Goal: Task Accomplishment & Management: Complete application form

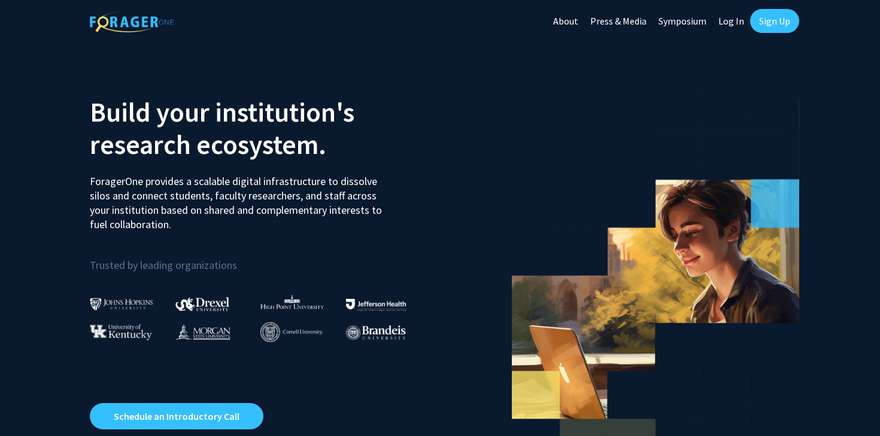
click at [764, 23] on link "Sign Up" at bounding box center [774, 21] width 49 height 24
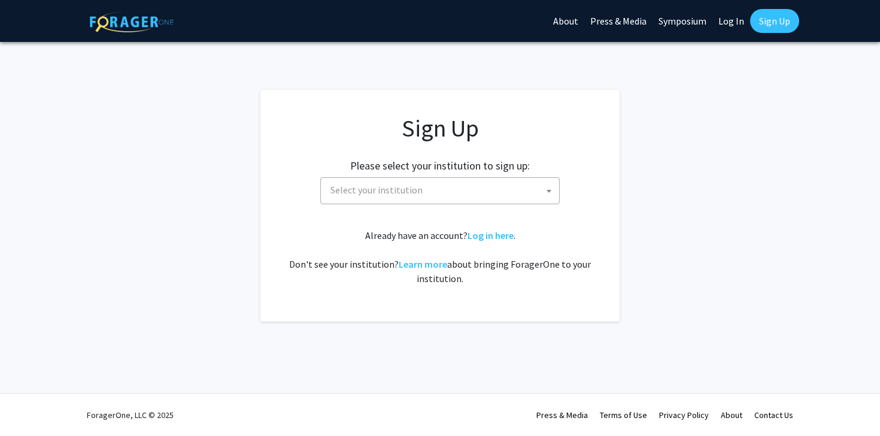
click at [429, 184] on span "Select your institution" at bounding box center [442, 190] width 233 height 25
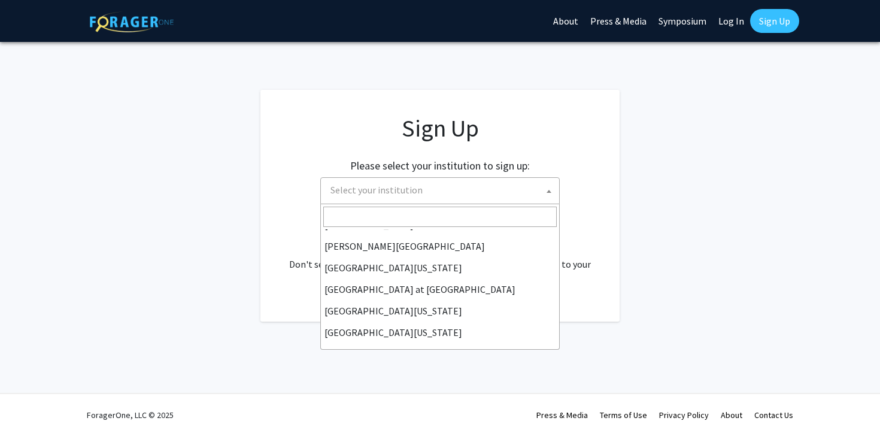
scroll to position [419, 0]
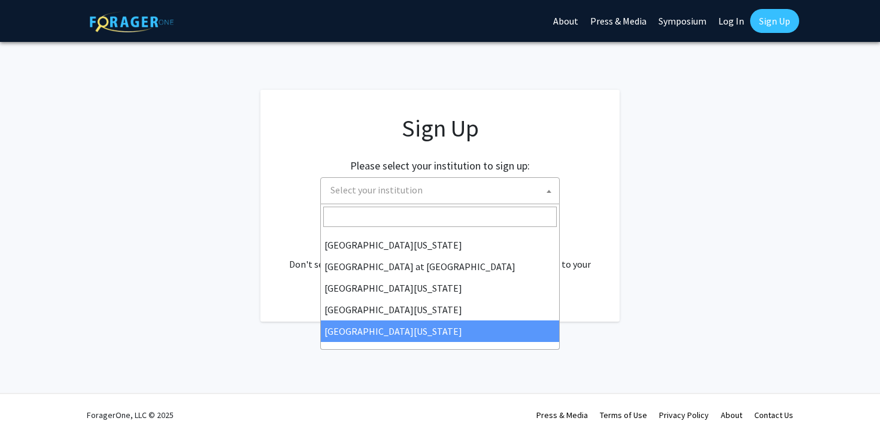
select select "33"
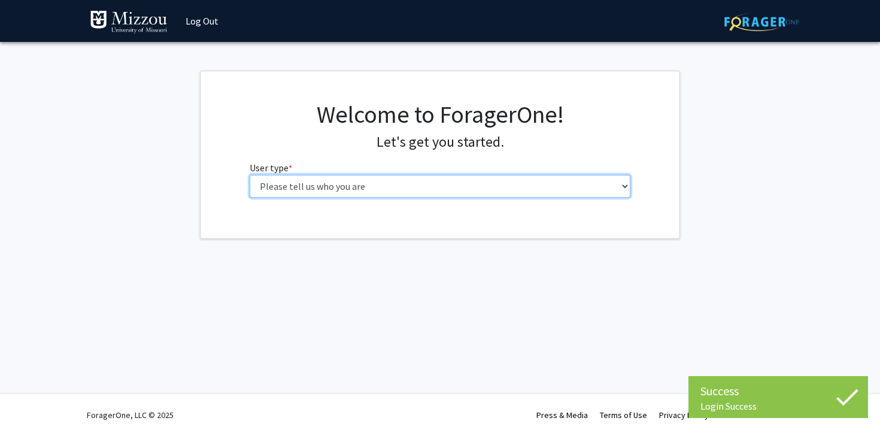
click at [286, 192] on select "Please tell us who you are Undergraduate Student Master's Student Doctoral Cand…" at bounding box center [440, 186] width 381 height 23
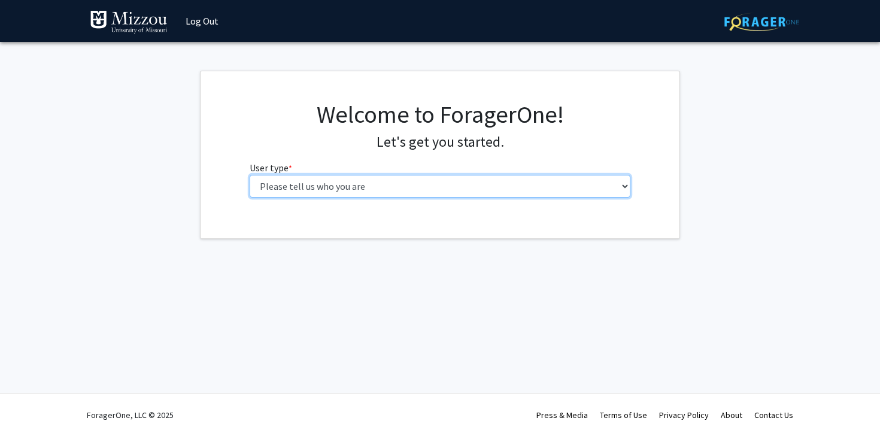
click at [350, 186] on select "Please tell us who you are Undergraduate Student Master's Student Doctoral Cand…" at bounding box center [440, 186] width 381 height 23
select select "1: undergrad"
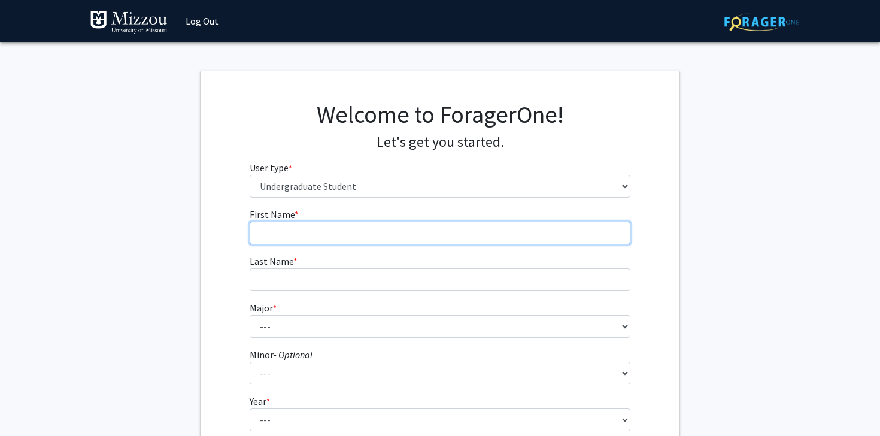
click at [361, 241] on input "First Name * required" at bounding box center [440, 232] width 381 height 23
type input "Izel"
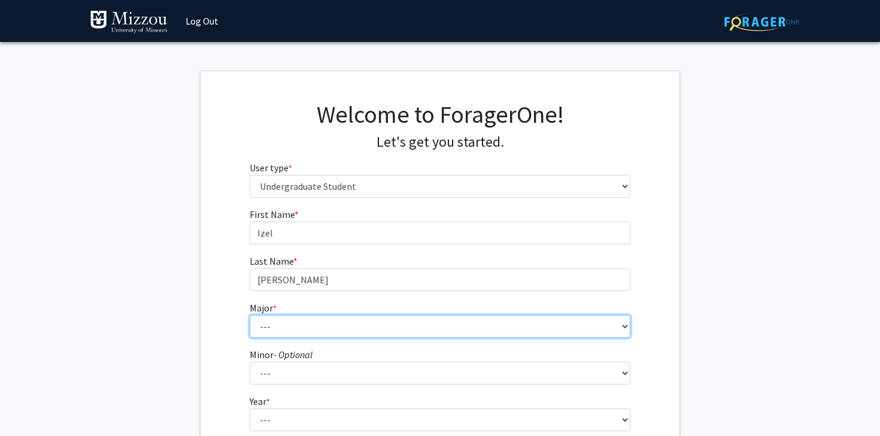
click at [330, 332] on select "--- Agribusiness Management Agricultural Education Agricultural Education: Comm…" at bounding box center [440, 326] width 381 height 23
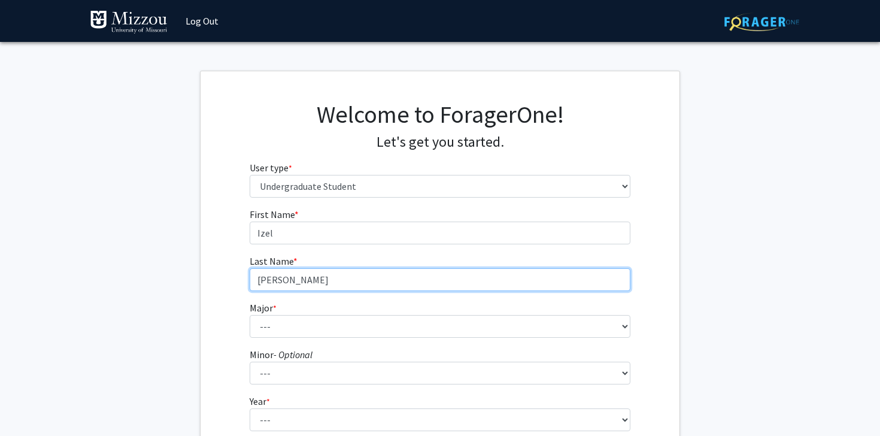
click at [270, 277] on input "[PERSON_NAME]" at bounding box center [440, 279] width 381 height 23
click at [266, 278] on input "[PERSON_NAME]" at bounding box center [440, 279] width 381 height 23
type input "[PERSON_NAME]"
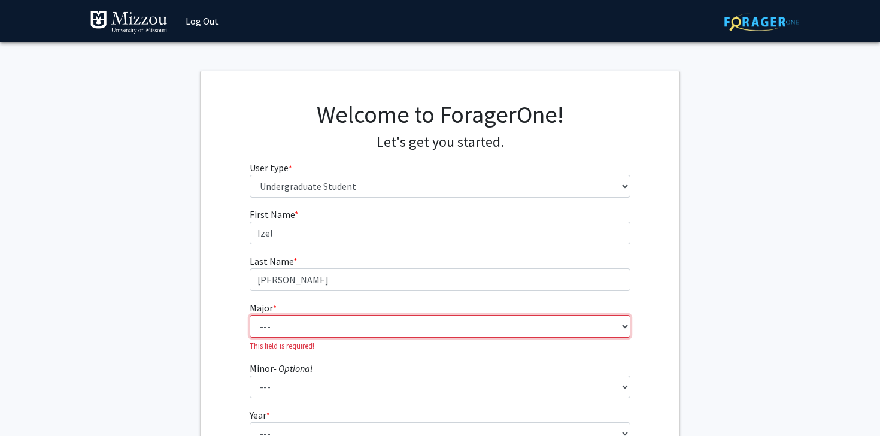
click at [283, 318] on select "--- Agribusiness Management Agricultural Education Agricultural Education: Comm…" at bounding box center [440, 326] width 381 height 23
select select "72: 2564"
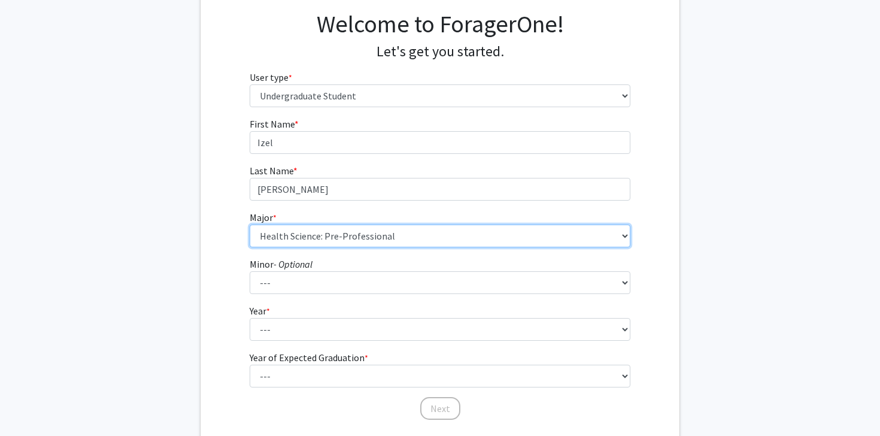
scroll to position [91, 0]
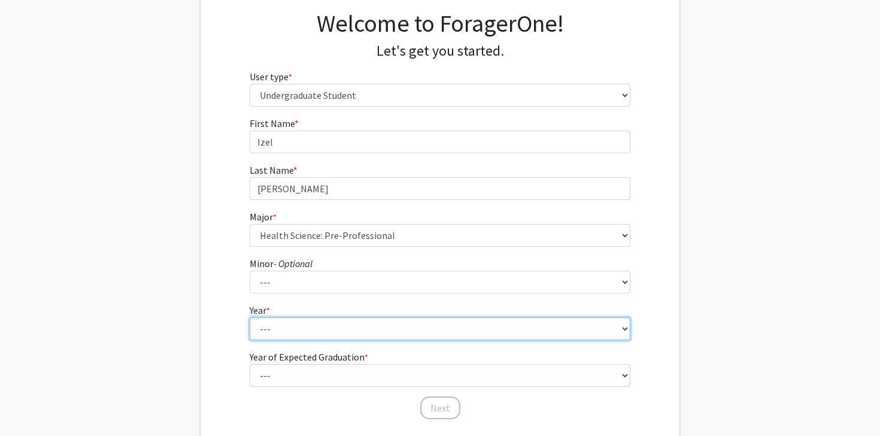
click at [345, 332] on select "--- First-year Sophomore Junior Senior Postbaccalaureate Certificate" at bounding box center [440, 328] width 381 height 23
select select "2: sophomore"
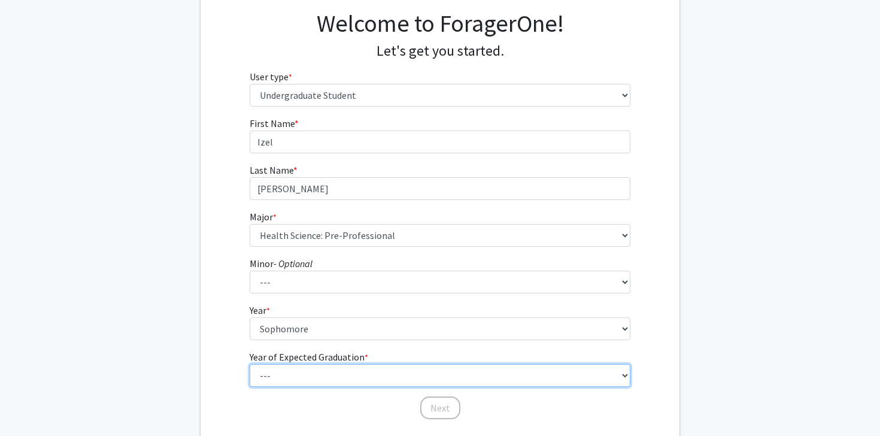
click at [346, 373] on select "--- 2025 2026 2027 2028 2029 2030 2031 2032 2033 2034" at bounding box center [440, 375] width 381 height 23
select select "4: 2028"
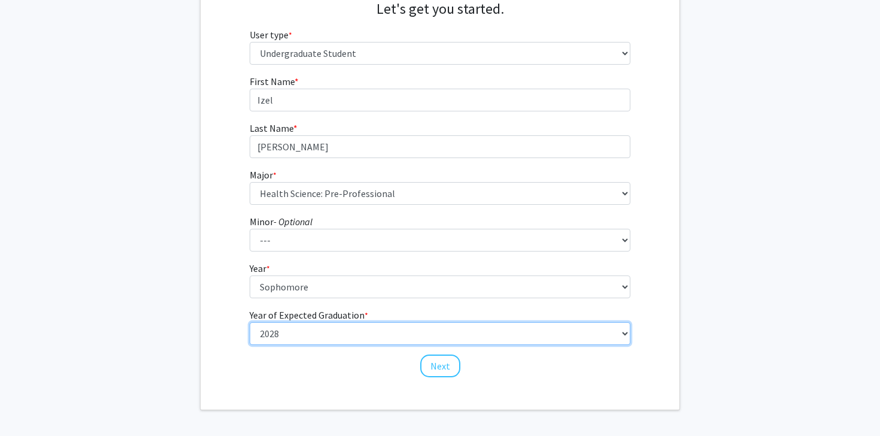
scroll to position [134, 0]
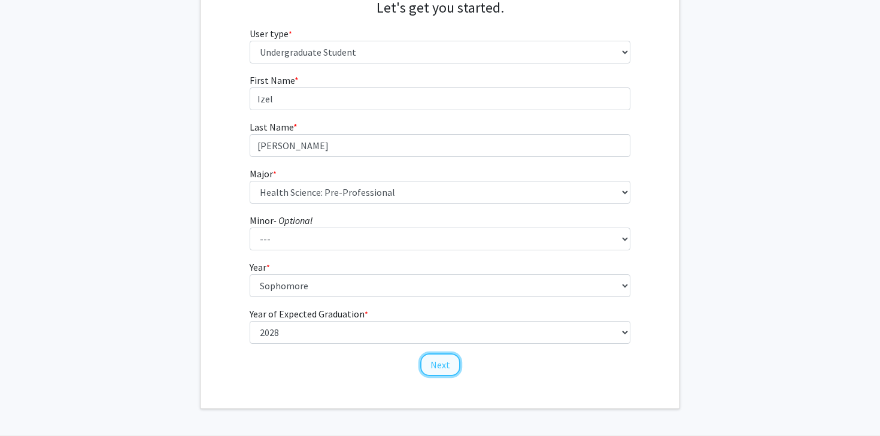
click at [430, 365] on button "Next" at bounding box center [440, 364] width 40 height 23
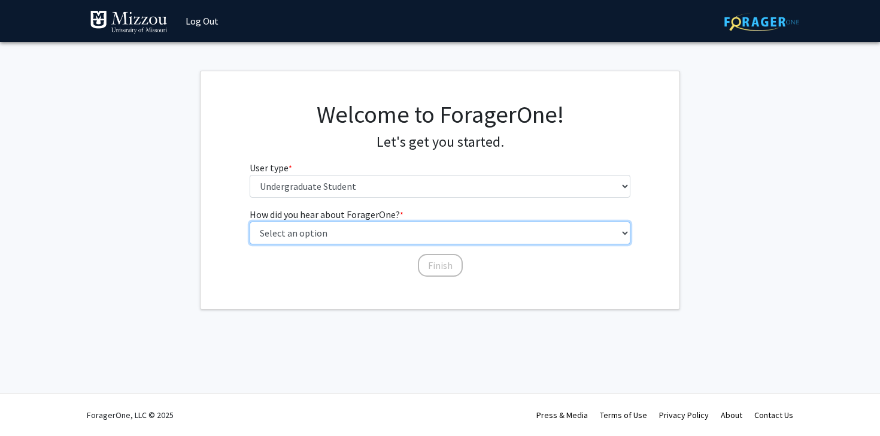
click at [385, 238] on select "Select an option Peer/student recommendation Faculty/staff recommendation Unive…" at bounding box center [440, 232] width 381 height 23
select select "3: university_website"
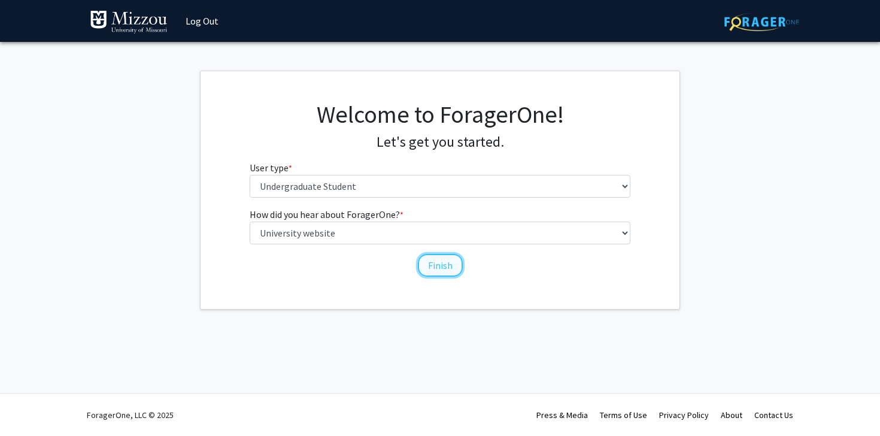
click at [435, 266] on button "Finish" at bounding box center [440, 265] width 45 height 23
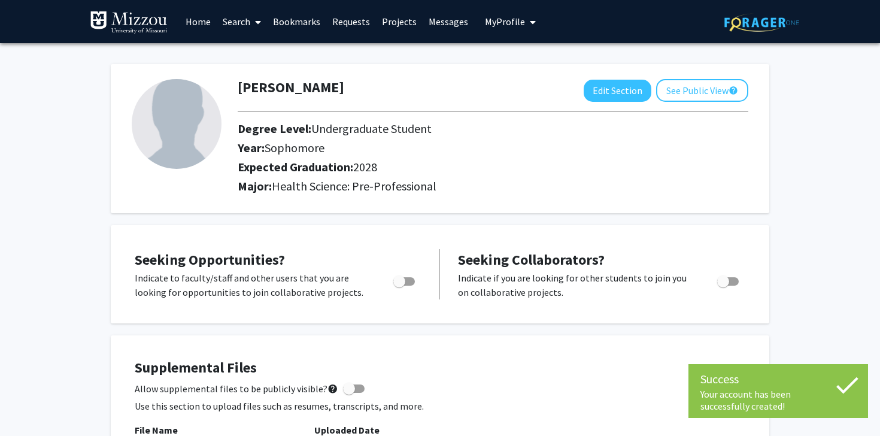
click at [194, 116] on img at bounding box center [177, 124] width 90 height 90
click at [615, 86] on button "Edit Section" at bounding box center [618, 91] width 68 height 22
select select "sophomore"
select select "2028"
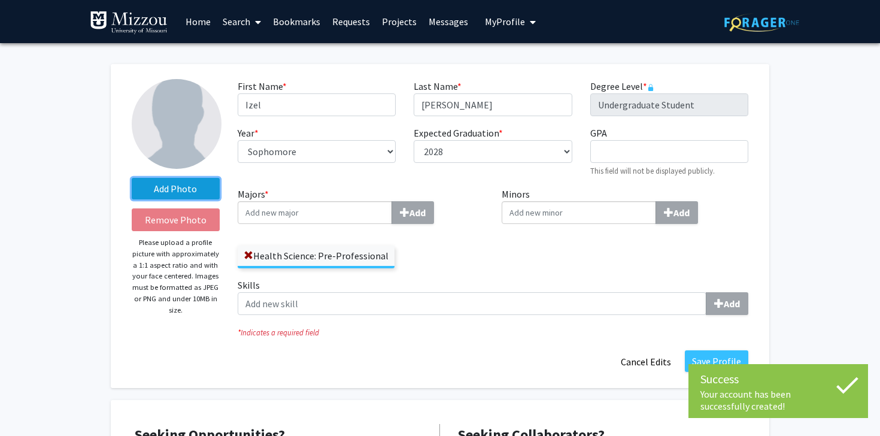
click at [177, 189] on label "Add Photo" at bounding box center [176, 189] width 88 height 22
click at [0, 0] on input "Add Photo" at bounding box center [0, 0] width 0 height 0
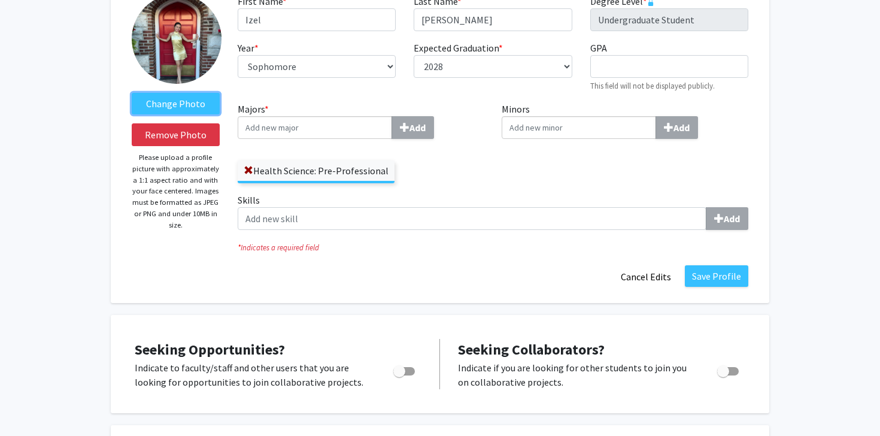
scroll to position [87, 0]
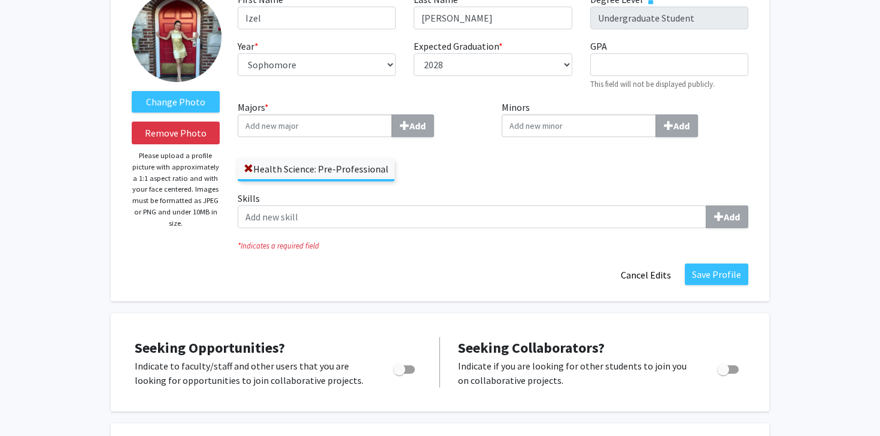
click at [405, 370] on span "Toggle" at bounding box center [399, 369] width 12 height 12
click at [399, 374] on input "Are you actively seeking opportunities?" at bounding box center [399, 374] width 1 height 1
checkbox input "true"
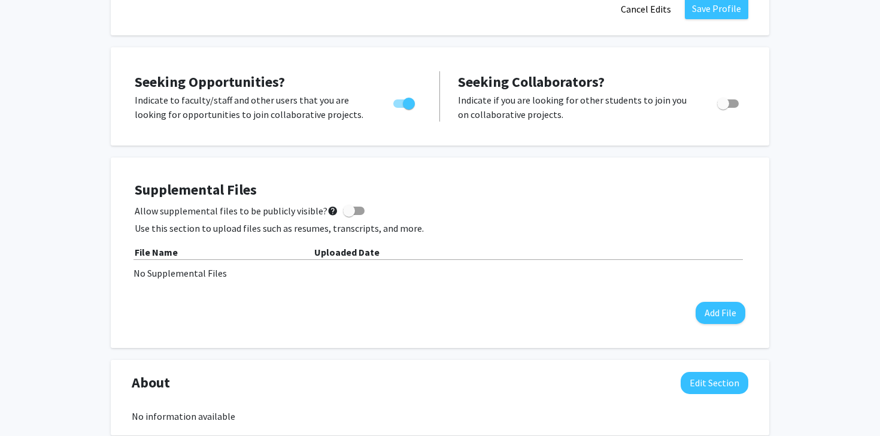
scroll to position [364, 0]
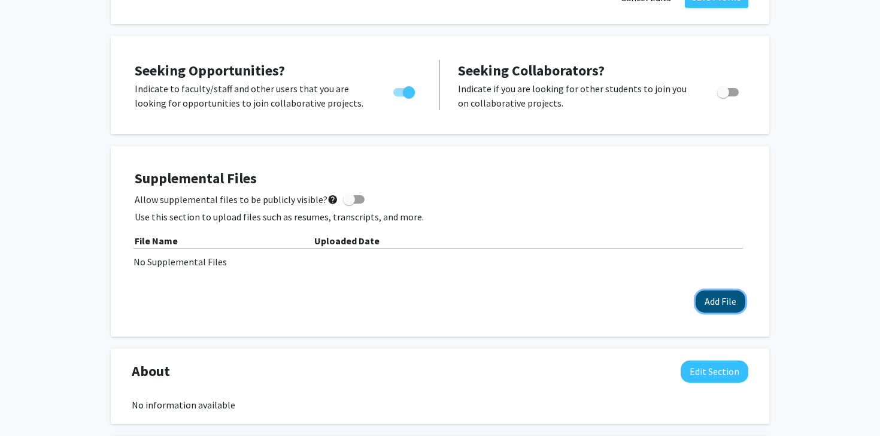
click at [703, 299] on button "Add File" at bounding box center [721, 301] width 50 height 22
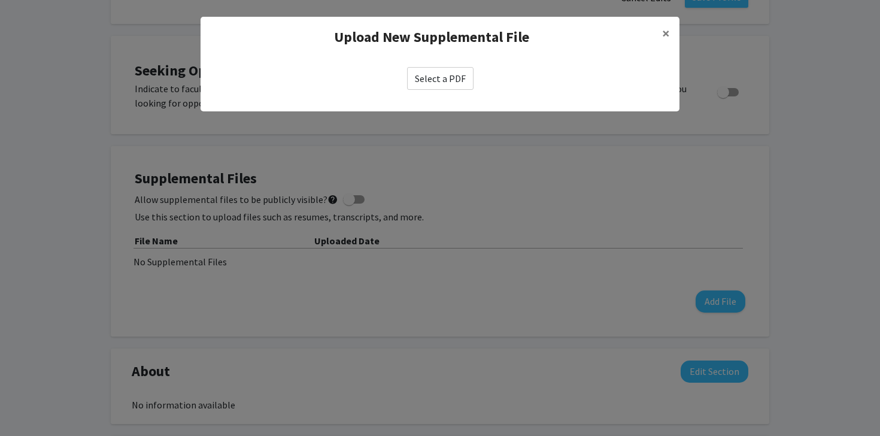
click at [409, 74] on label "Select a PDF" at bounding box center [440, 78] width 66 height 23
click at [0, 0] on input "Select a PDF" at bounding box center [0, 0] width 0 height 0
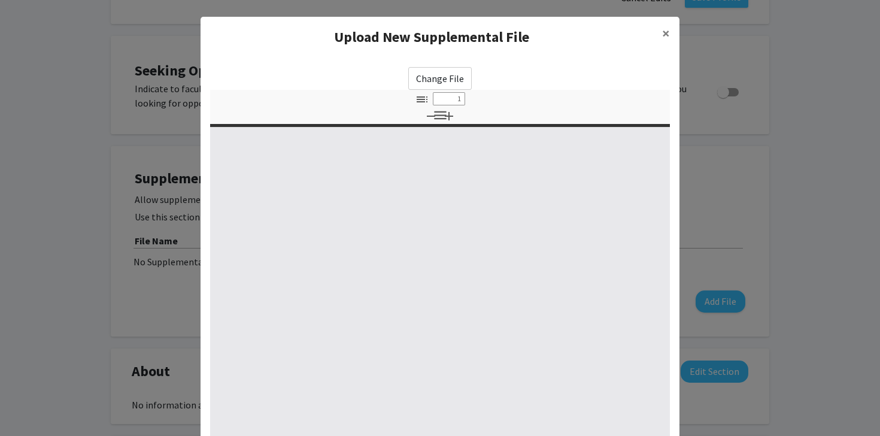
type input "0"
select select "custom"
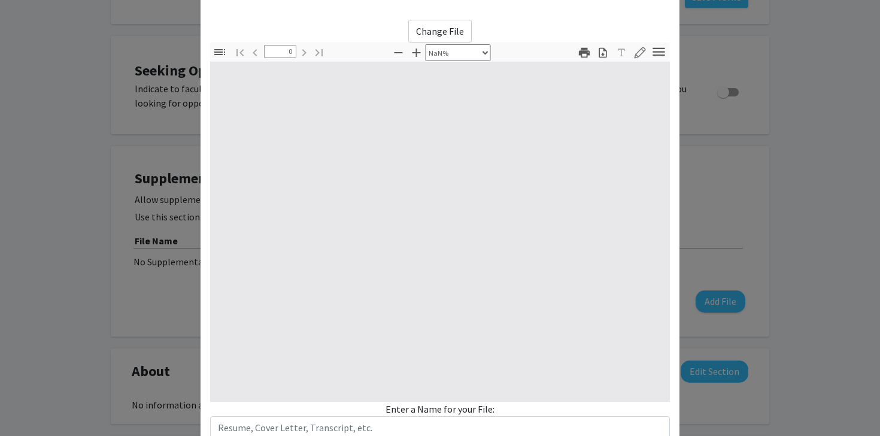
type input "1"
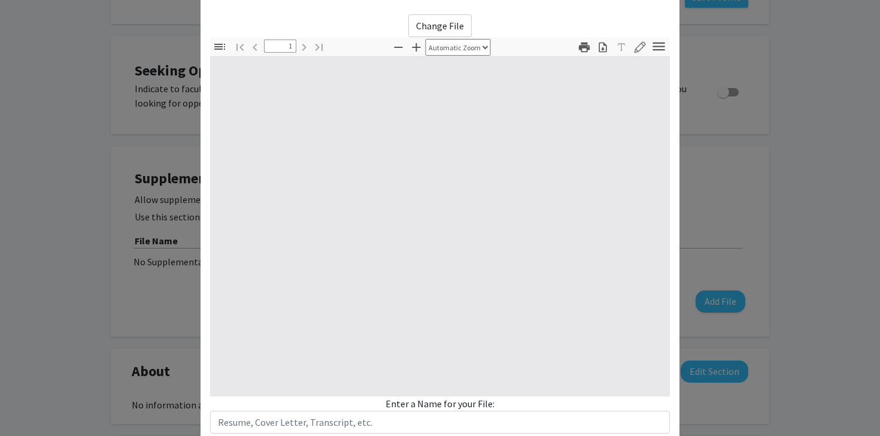
select select "auto"
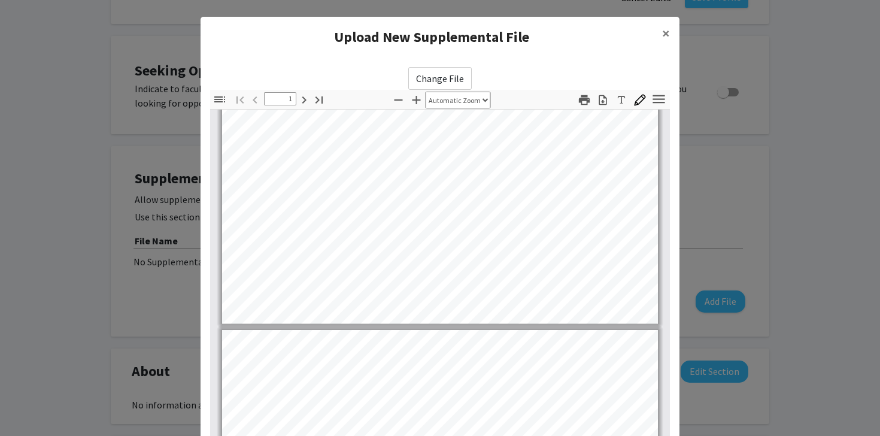
scroll to position [0, 0]
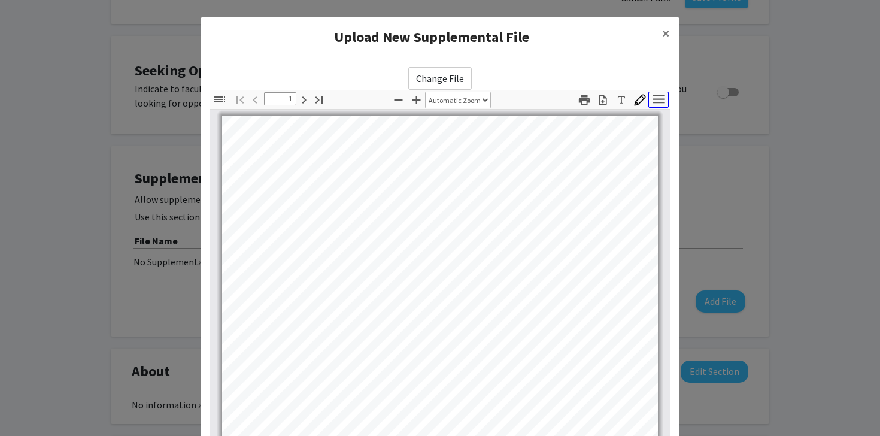
click at [654, 97] on icon "button" at bounding box center [659, 99] width 16 height 16
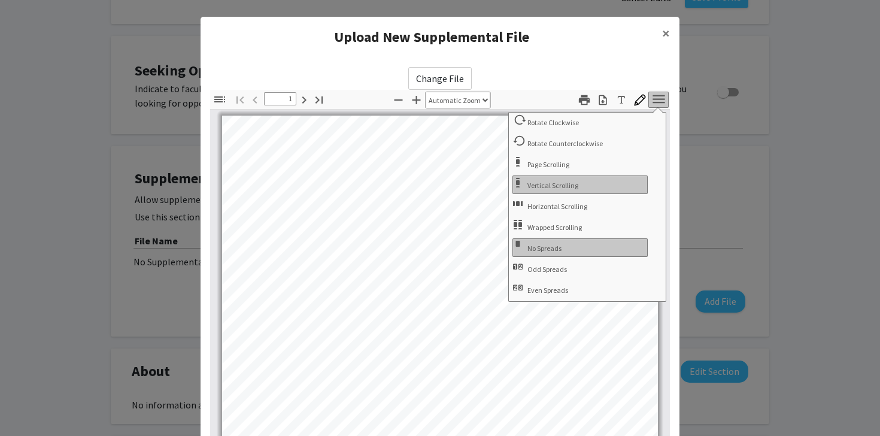
click at [654, 97] on icon "button" at bounding box center [659, 99] width 16 height 16
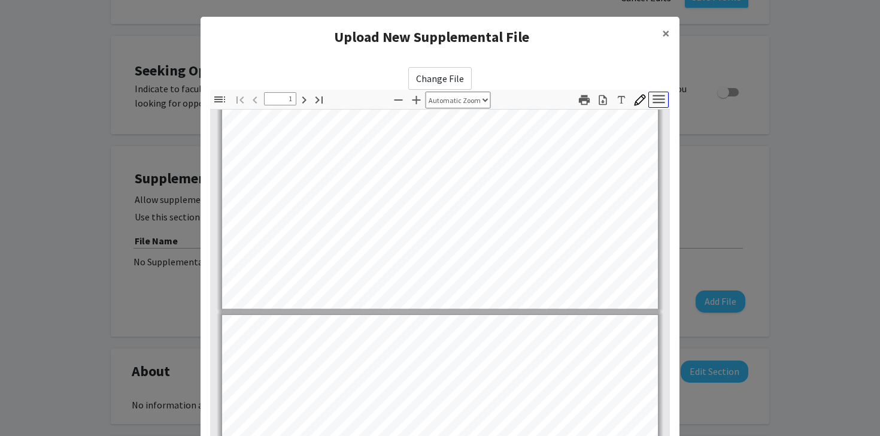
type input "2"
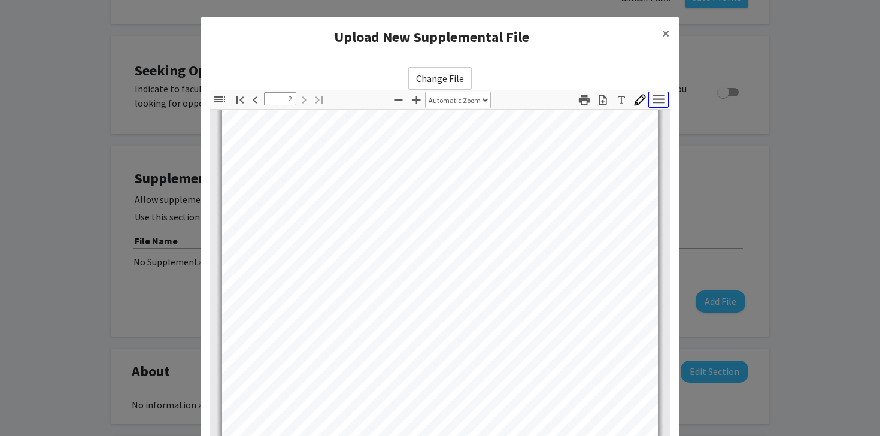
scroll to position [131, 0]
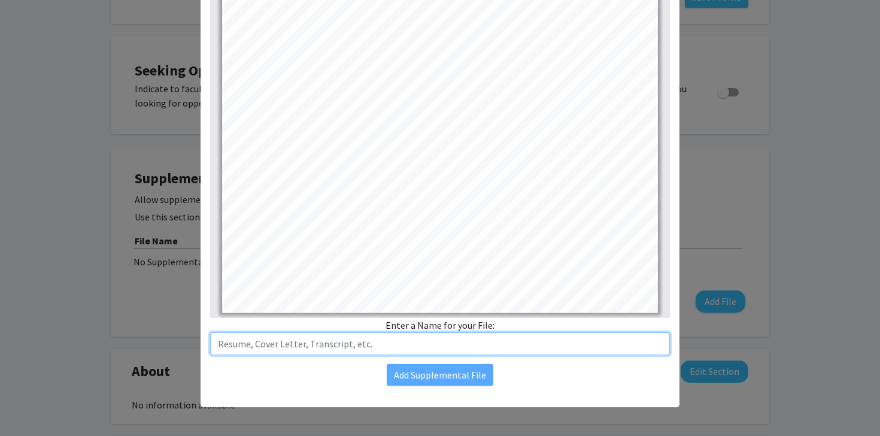
click at [424, 332] on input "text" at bounding box center [440, 343] width 460 height 23
type input "Resume"
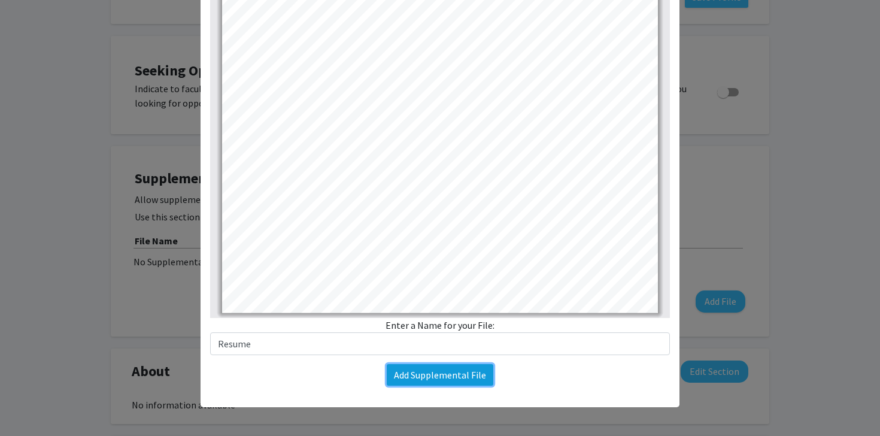
click at [469, 377] on button "Add Supplemental File" at bounding box center [440, 375] width 107 height 22
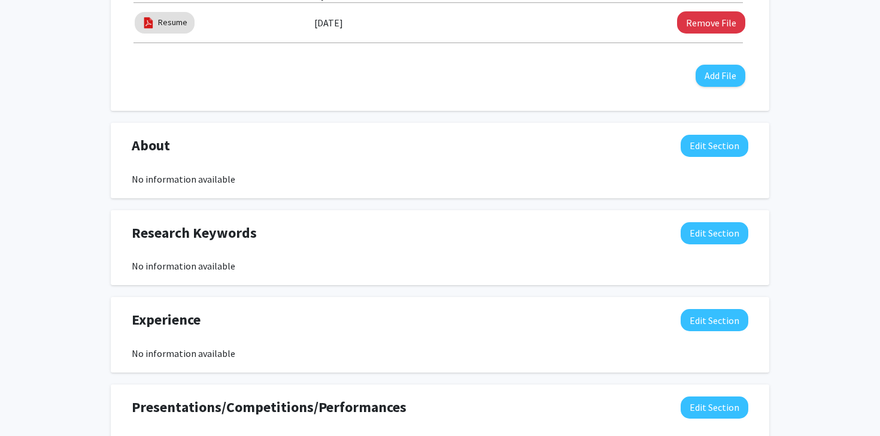
scroll to position [298, 0]
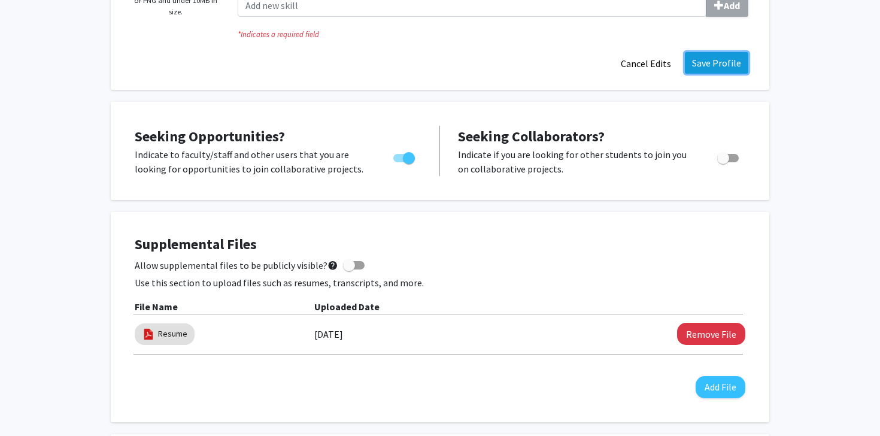
click at [718, 55] on button "Save Profile" at bounding box center [716, 63] width 63 height 22
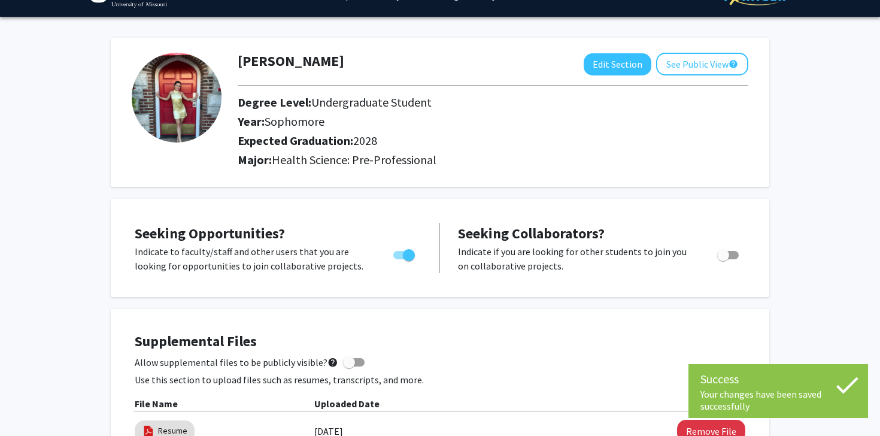
scroll to position [0, 0]
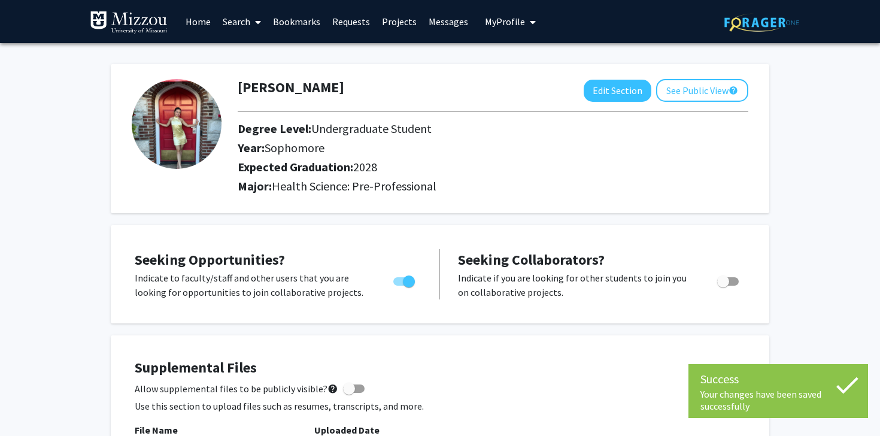
click at [409, 17] on link "Projects" at bounding box center [399, 22] width 47 height 42
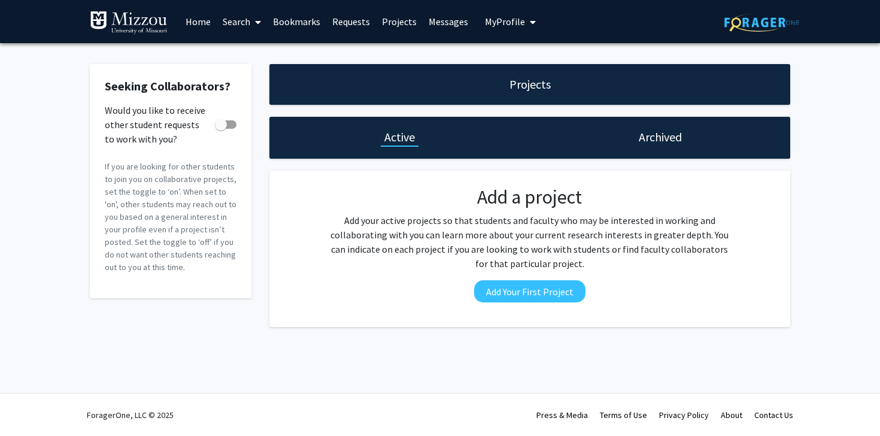
click at [451, 19] on link "Messages" at bounding box center [448, 22] width 51 height 42
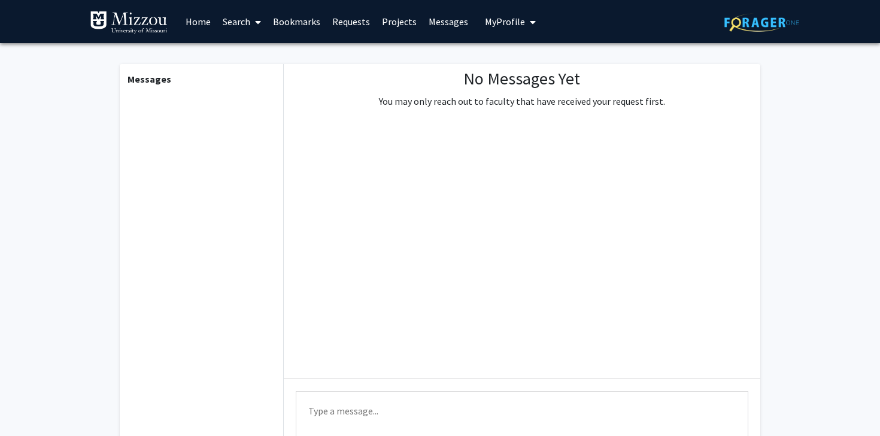
click at [394, 18] on link "Projects" at bounding box center [399, 22] width 47 height 42
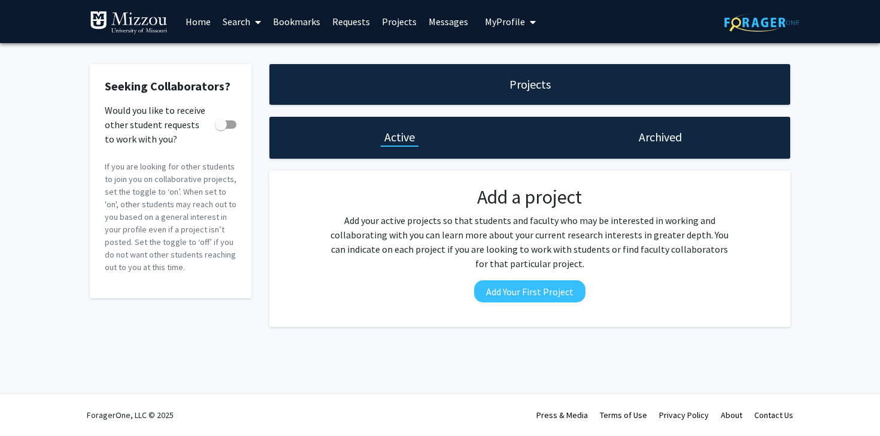
click at [649, 138] on h1 "Archived" at bounding box center [660, 137] width 43 height 17
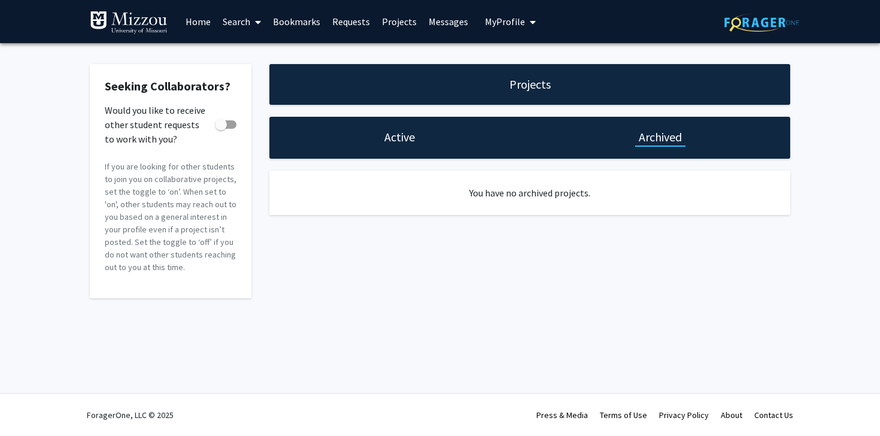
click at [508, 86] on div "Projects" at bounding box center [530, 84] width 48 height 17
click at [184, 17] on link "Home" at bounding box center [198, 22] width 37 height 42
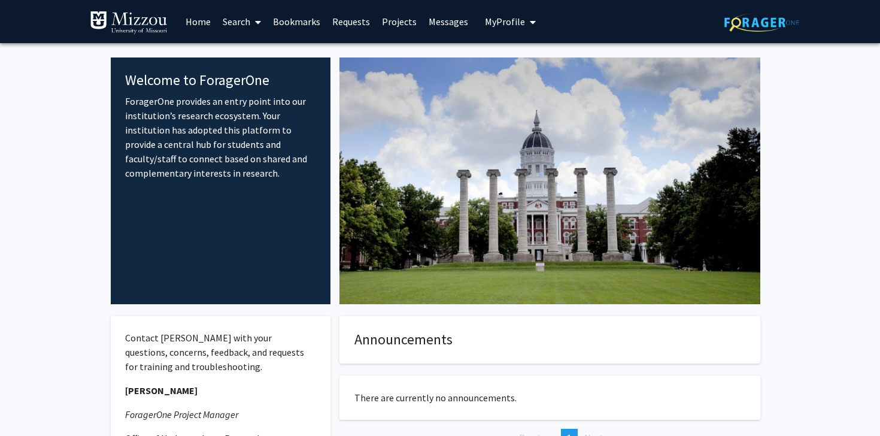
click at [251, 17] on span at bounding box center [255, 22] width 11 height 42
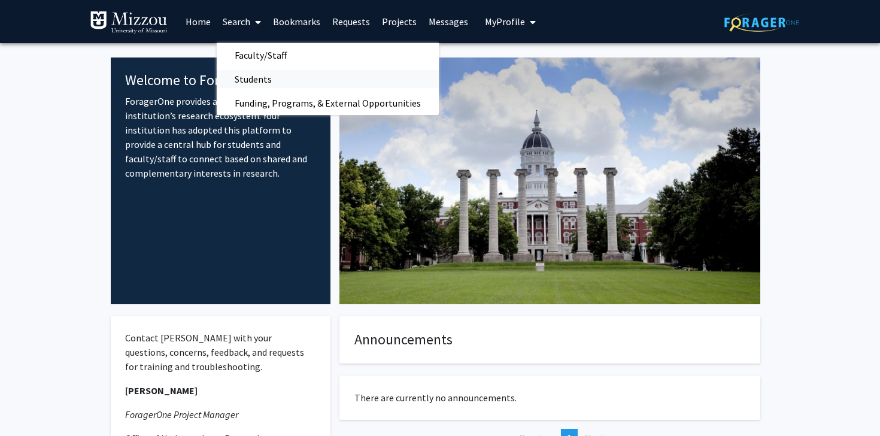
click at [258, 85] on span "Students" at bounding box center [253, 79] width 73 height 24
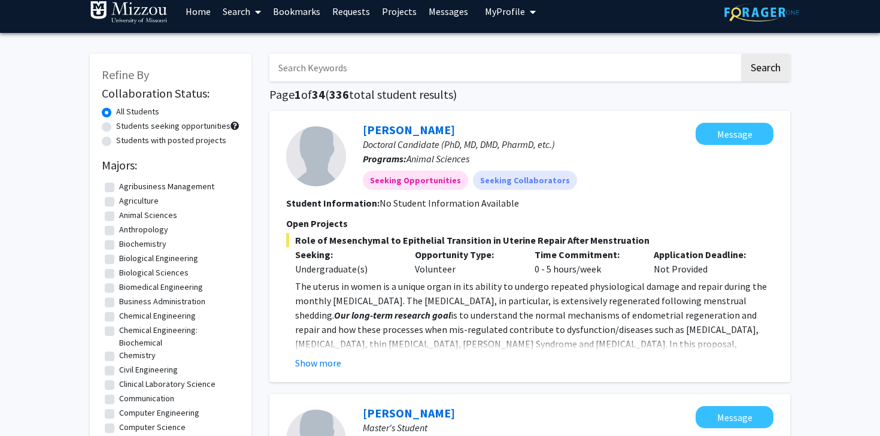
scroll to position [13, 0]
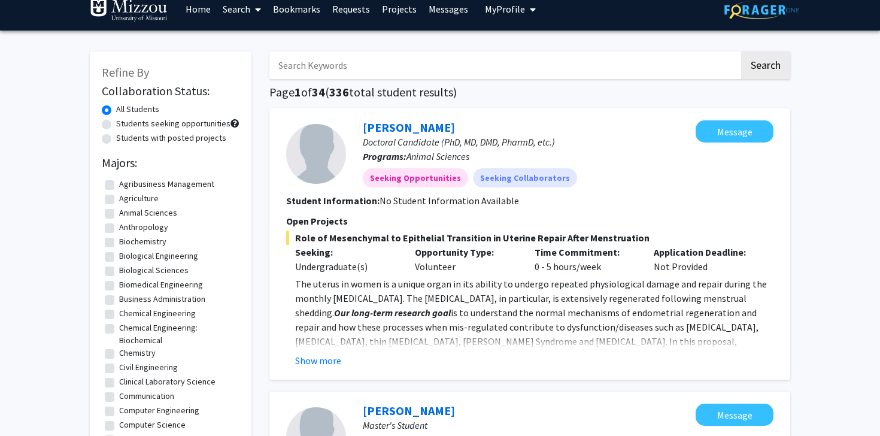
click at [320, 351] on fg-read-more "The uterus in women is a unique organ in its ability to undergo repeated physio…" at bounding box center [529, 322] width 487 height 91
click at [309, 365] on button "Show more" at bounding box center [318, 360] width 46 height 14
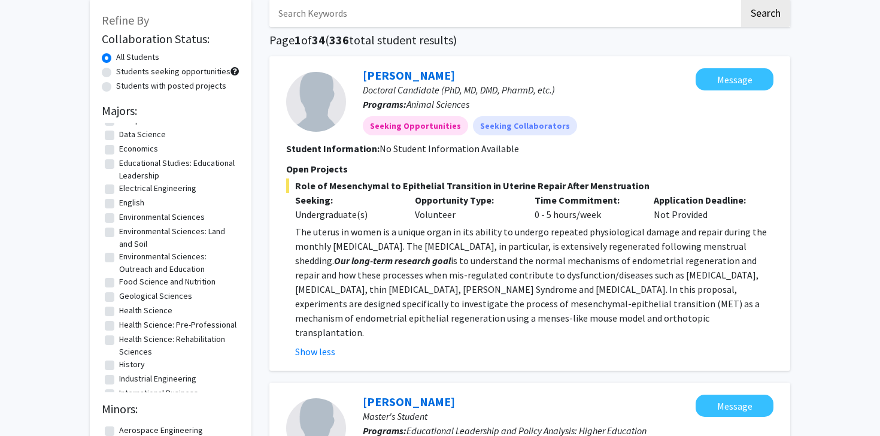
scroll to position [302, 0]
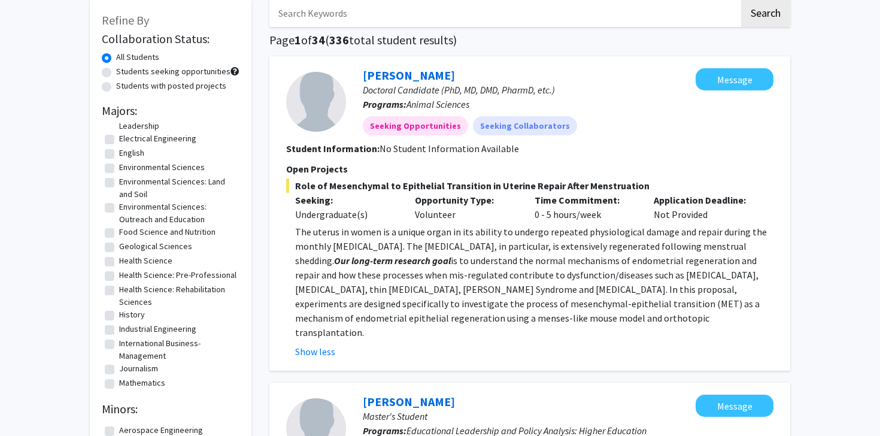
click at [119, 272] on label "Health Science: Pre-Professional" at bounding box center [177, 275] width 117 height 13
click at [119, 272] on input "Health Science: Pre-Professional" at bounding box center [123, 273] width 8 height 8
checkbox input "true"
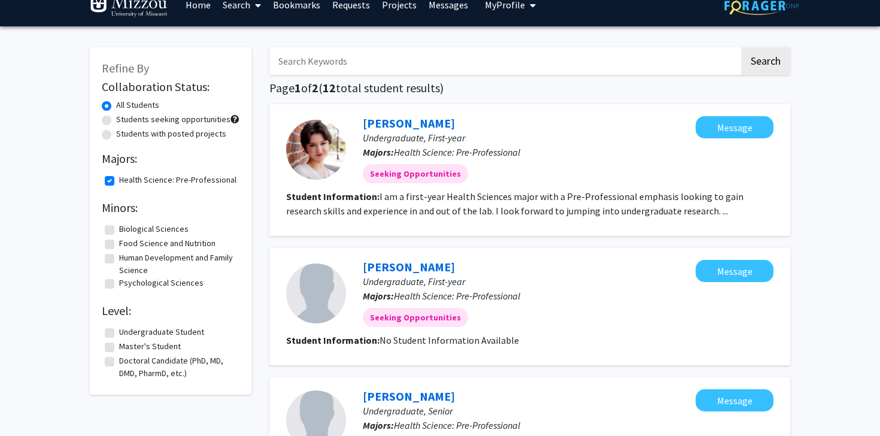
scroll to position [22, 0]
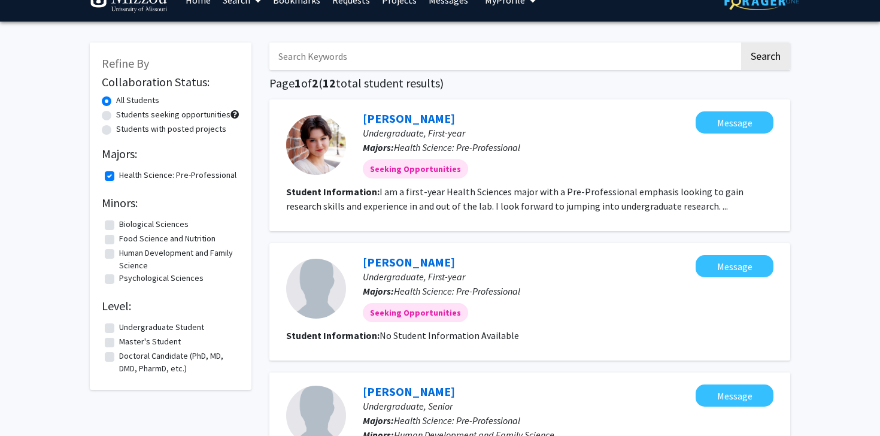
click at [119, 333] on label "Undergraduate Student" at bounding box center [161, 327] width 85 height 13
click at [119, 329] on input "Undergraduate Student" at bounding box center [123, 325] width 8 height 8
checkbox input "true"
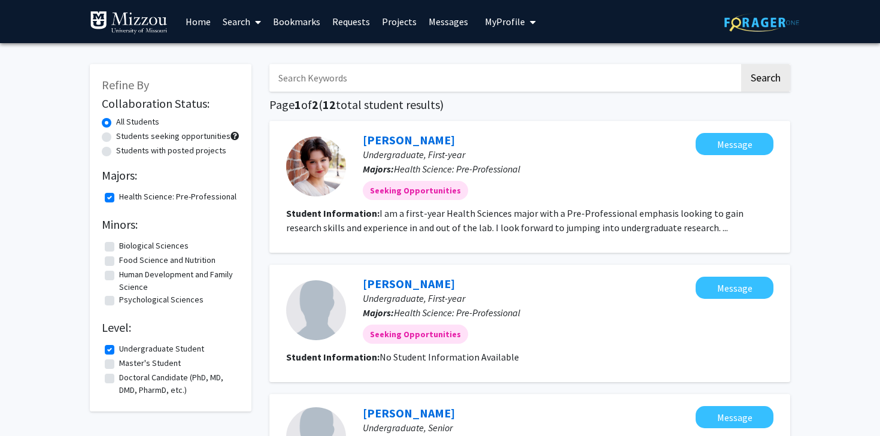
click at [116, 151] on label "Students with posted projects" at bounding box center [171, 150] width 110 height 13
click at [116, 151] on input "Students with posted projects" at bounding box center [120, 148] width 8 height 8
radio input "true"
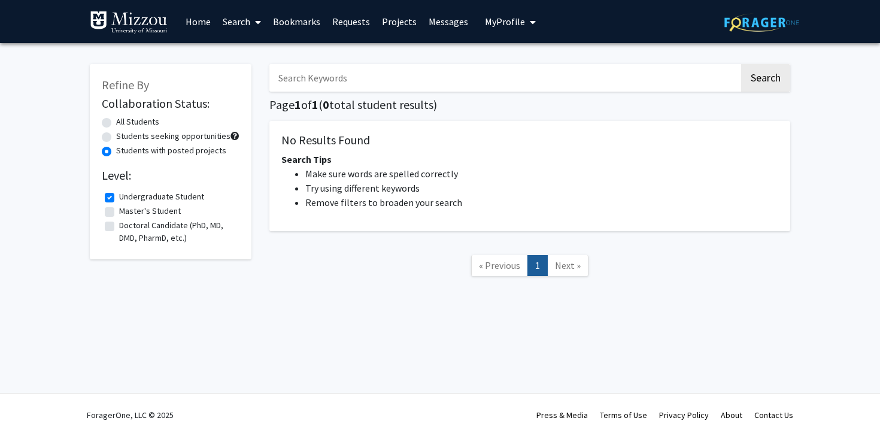
click at [113, 136] on div "Students seeking opportunities" at bounding box center [171, 137] width 138 height 14
click at [116, 136] on label "Students seeking opportunities" at bounding box center [173, 136] width 114 height 13
click at [116, 136] on input "Students seeking opportunities" at bounding box center [120, 134] width 8 height 8
radio input "true"
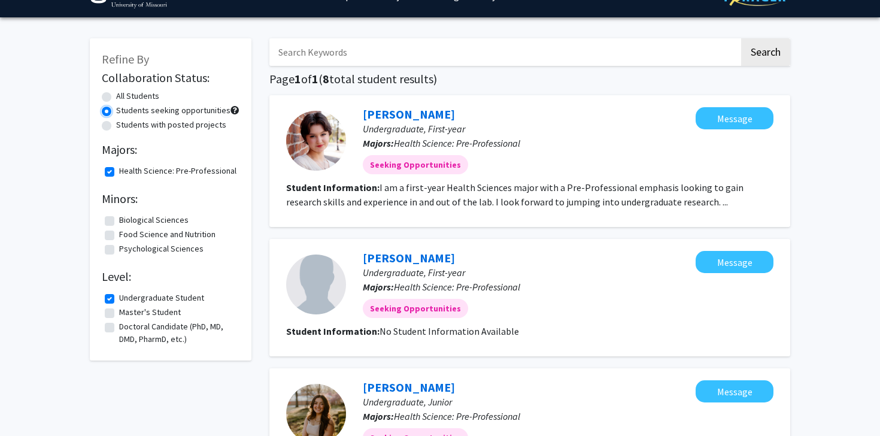
scroll to position [30, 0]
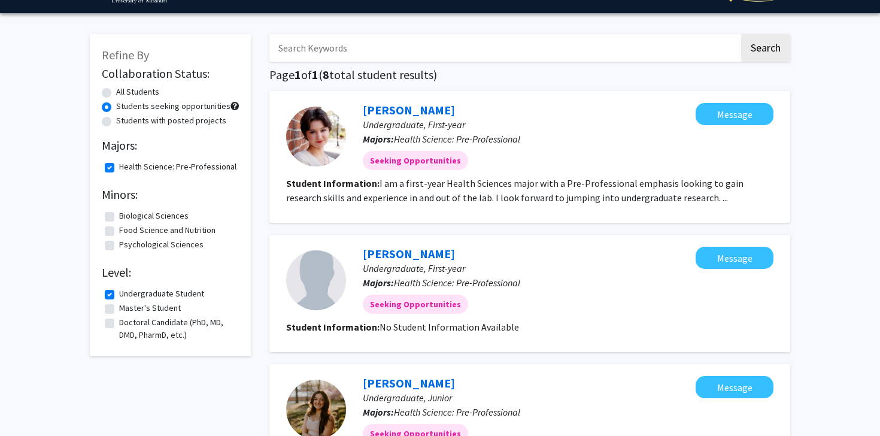
click at [116, 93] on label "All Students" at bounding box center [137, 92] width 43 height 13
click at [116, 93] on input "All Students" at bounding box center [120, 90] width 8 height 8
radio input "true"
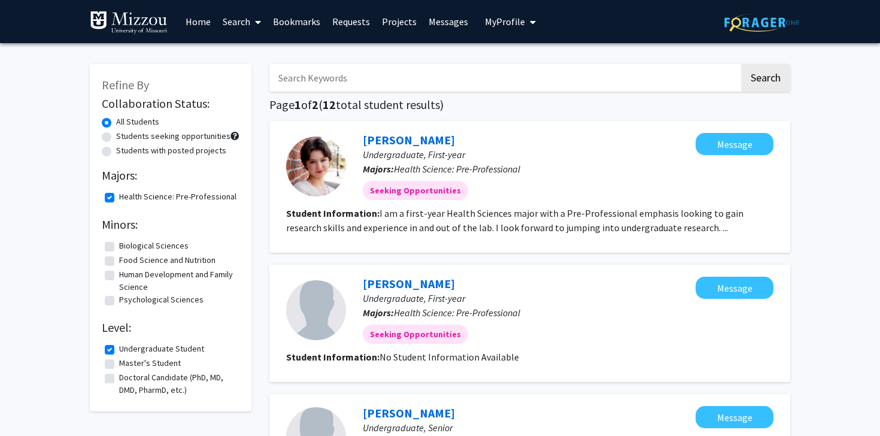
click at [119, 194] on label "Health Science: Pre-Professional" at bounding box center [177, 196] width 117 height 13
click at [119, 194] on input "Health Science: Pre-Professional" at bounding box center [123, 194] width 8 height 8
checkbox input "false"
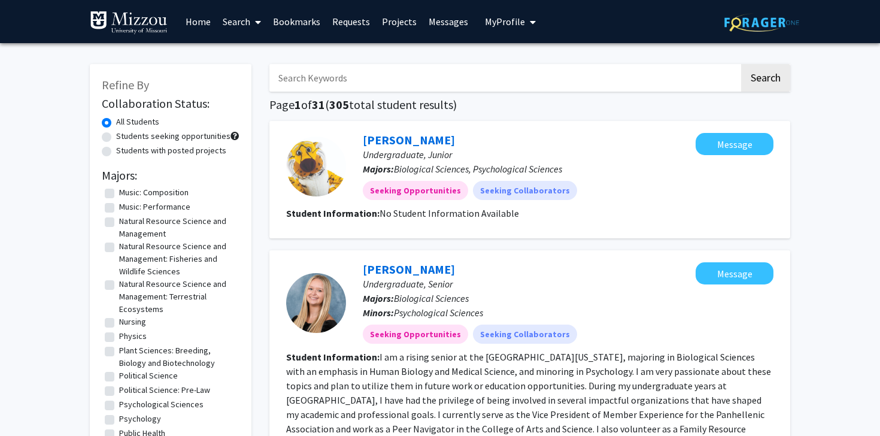
click at [116, 152] on label "Students with posted projects" at bounding box center [171, 150] width 110 height 13
click at [116, 152] on input "Students with posted projects" at bounding box center [120, 148] width 8 height 8
radio input "true"
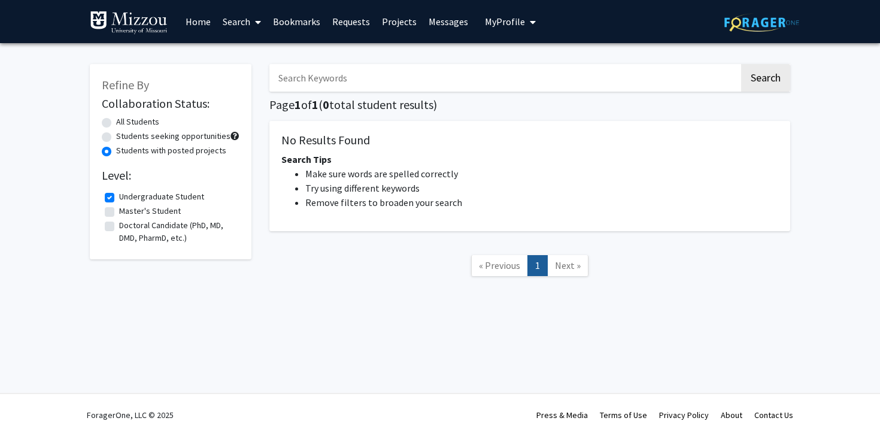
click at [119, 199] on label "Undergraduate Student" at bounding box center [161, 196] width 85 height 13
click at [119, 198] on input "Undergraduate Student" at bounding box center [123, 194] width 8 height 8
checkbox input "false"
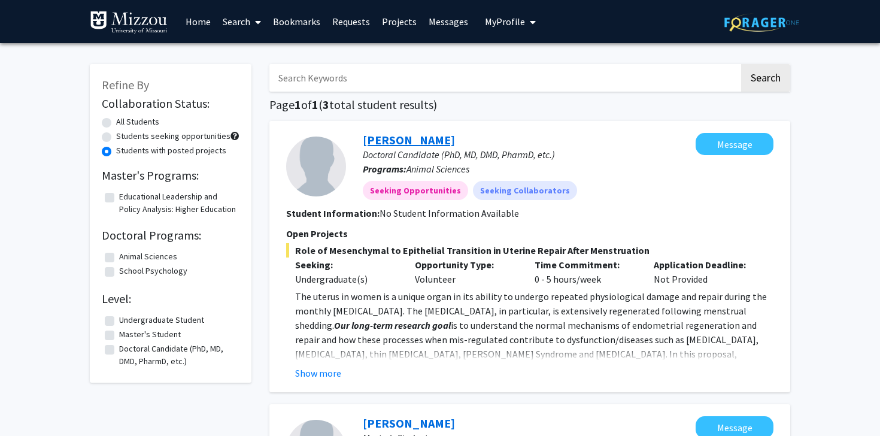
click at [438, 140] on link "[PERSON_NAME]" at bounding box center [409, 139] width 92 height 15
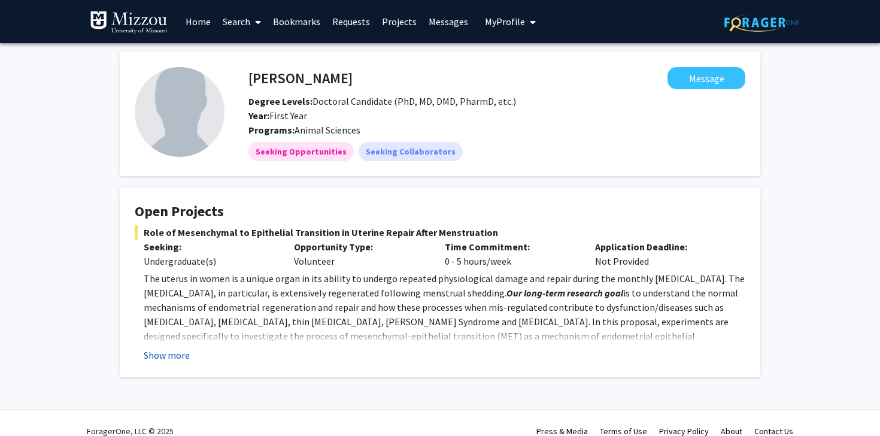
click at [166, 357] on button "Show more" at bounding box center [167, 355] width 46 height 14
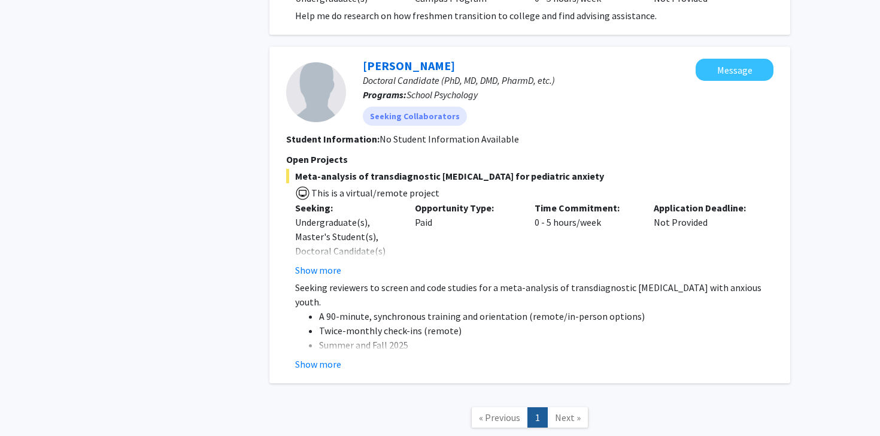
scroll to position [535, 0]
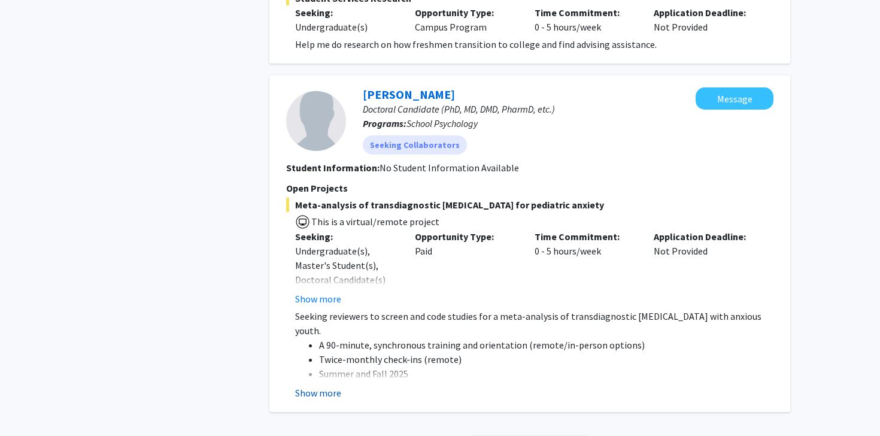
click at [331, 390] on button "Show more" at bounding box center [318, 392] width 46 height 14
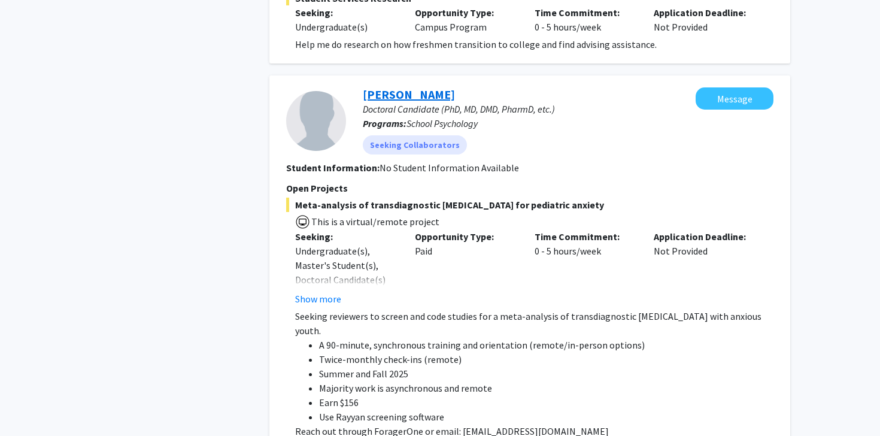
click at [409, 96] on link "[PERSON_NAME]" at bounding box center [409, 94] width 92 height 15
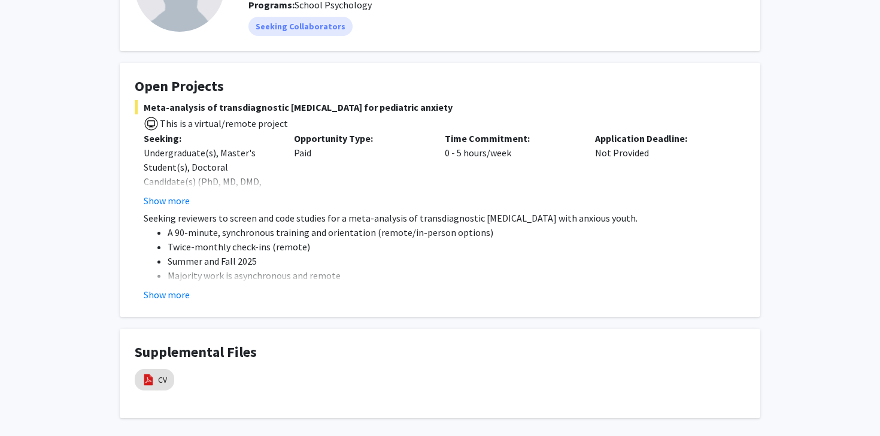
scroll to position [126, 0]
click at [163, 280] on ul "A 90-minute, synchronous training and orientation (remote/in-person options) Tw…" at bounding box center [445, 267] width 602 height 86
click at [174, 199] on button "Show more" at bounding box center [167, 199] width 46 height 14
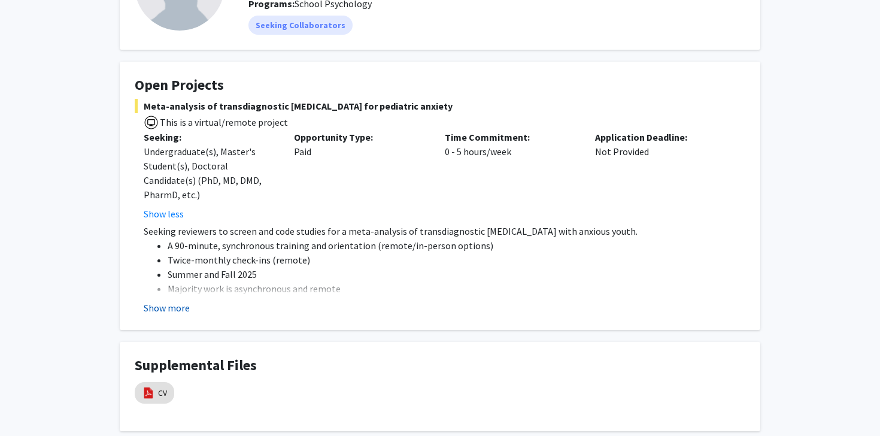
click at [165, 309] on button "Show more" at bounding box center [167, 307] width 46 height 14
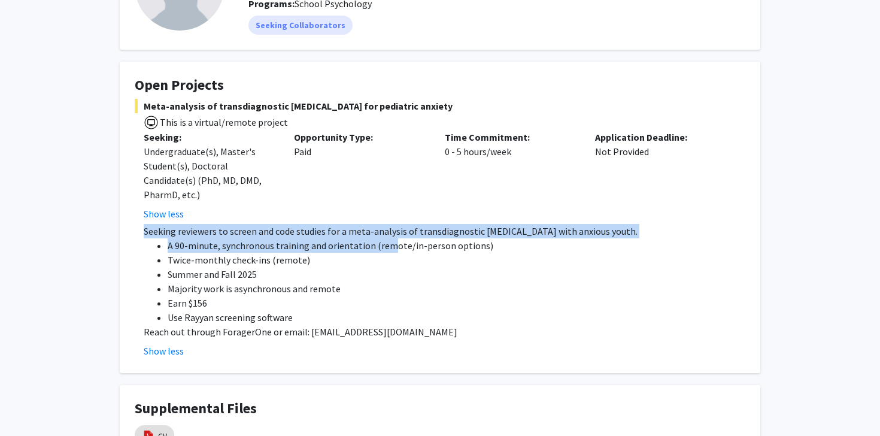
drag, startPoint x: 144, startPoint y: 230, endPoint x: 387, endPoint y: 248, distance: 243.6
click at [387, 247] on div "Seeking reviewers to screen and code studies for a meta-analysis of transdiagno…" at bounding box center [445, 281] width 602 height 115
click at [387, 248] on li "A 90-minute, synchronous training and orientation (remote/in-person options)" at bounding box center [457, 245] width 578 height 14
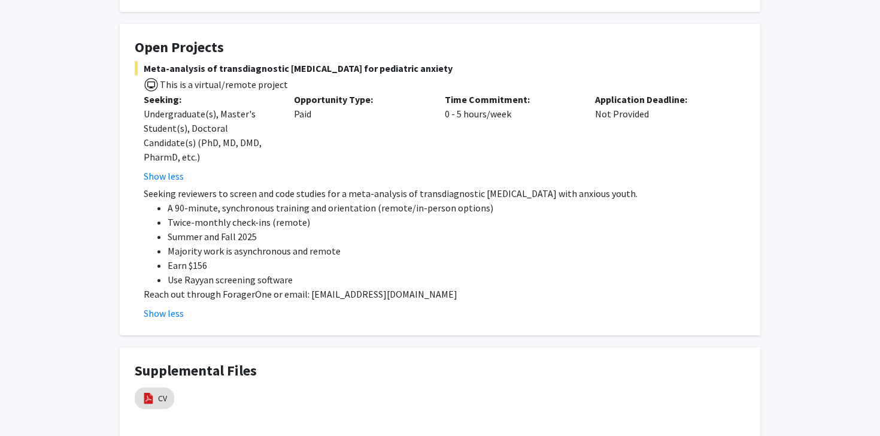
scroll to position [169, 0]
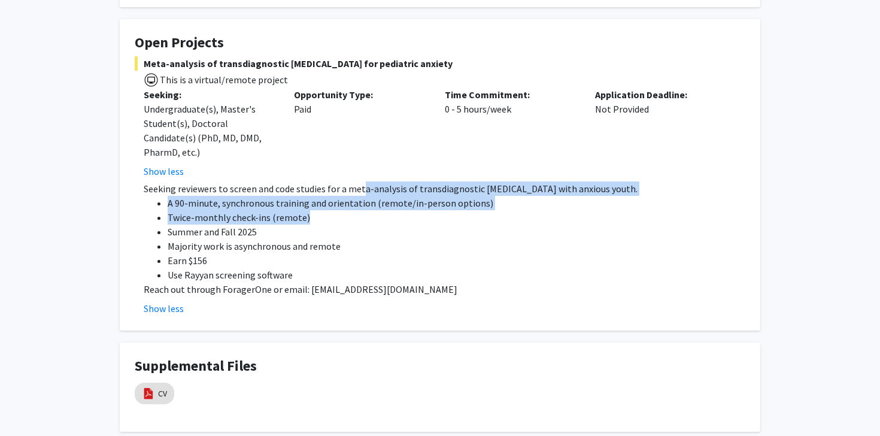
drag, startPoint x: 360, startPoint y: 194, endPoint x: 450, endPoint y: 221, distance: 93.7
click at [450, 221] on div "Seeking reviewers to screen and code studies for a meta-analysis of transdiagno…" at bounding box center [445, 238] width 602 height 115
click at [450, 221] on li "Twice-monthly check-ins (remote)" at bounding box center [457, 217] width 578 height 14
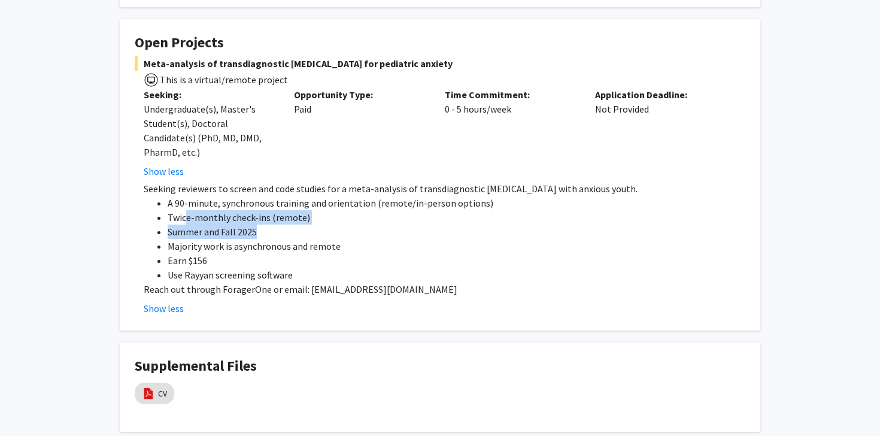
drag, startPoint x: 187, startPoint y: 212, endPoint x: 303, endPoint y: 228, distance: 117.2
click at [303, 228] on ul "A 90-minute, synchronous training and orientation (remote/in-person options) Tw…" at bounding box center [445, 239] width 602 height 86
click at [303, 228] on li "Summer and Fall 2025" at bounding box center [457, 231] width 578 height 14
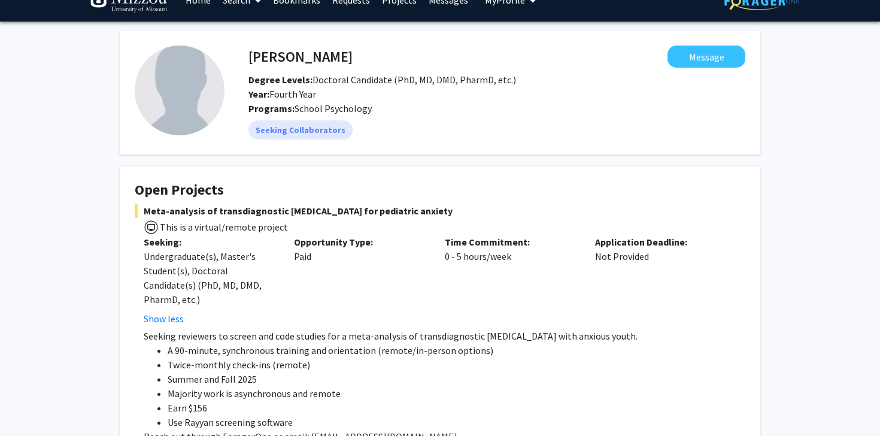
scroll to position [0, 0]
